Goal: Transaction & Acquisition: Book appointment/travel/reservation

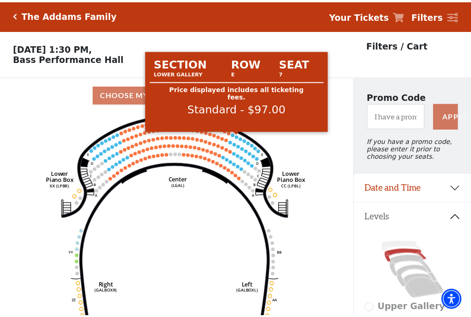
scroll to position [43, 0]
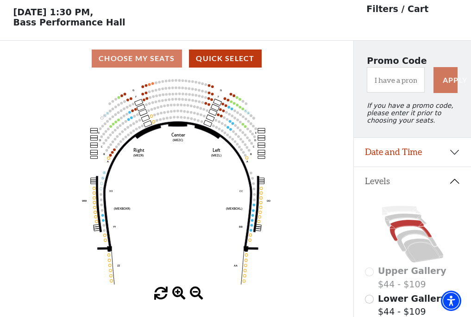
scroll to position [43, 0]
